Goal: Navigation & Orientation: Go to known website

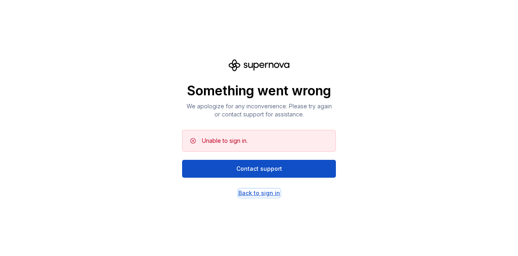
click at [266, 195] on div "Back to sign in" at bounding box center [259, 193] width 42 height 8
click at [265, 195] on div "Back to sign in" at bounding box center [259, 193] width 42 height 8
click at [265, 199] on div "Something went wrong We apologize for any inconvenience. Please try again or co…" at bounding box center [259, 128] width 518 height 256
click at [270, 193] on div "Back to sign in" at bounding box center [259, 193] width 42 height 8
